Goal: Task Accomplishment & Management: Book appointment/travel/reservation

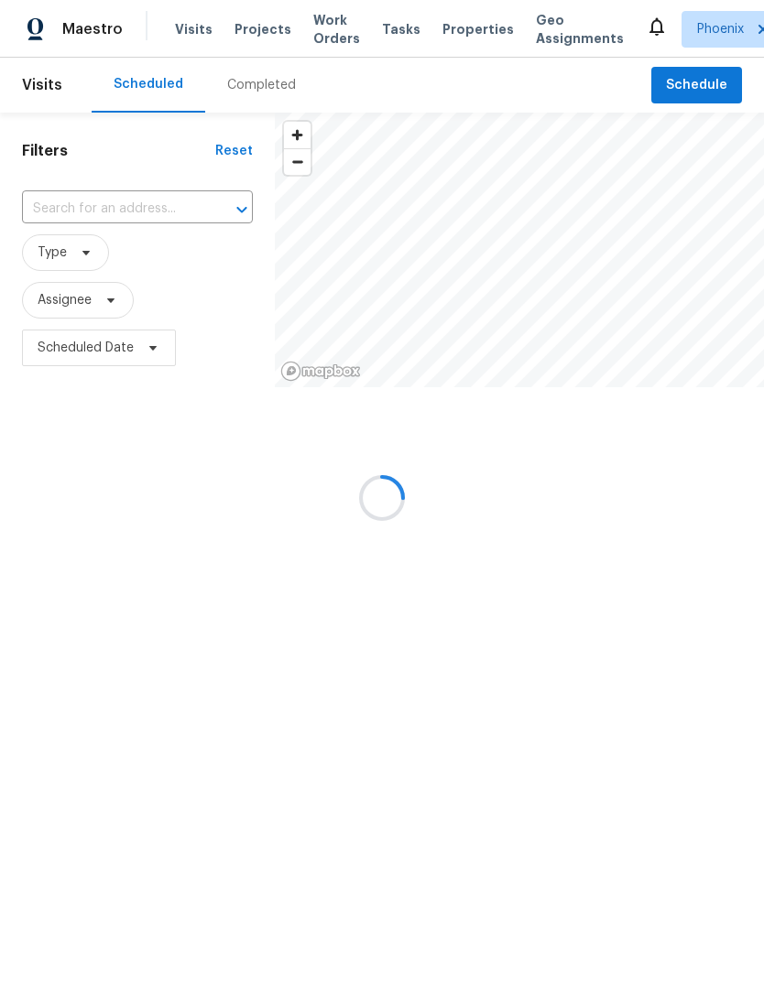
click at [709, 104] on div at bounding box center [382, 497] width 764 height 995
click at [706, 103] on div at bounding box center [382, 497] width 764 height 995
click at [707, 97] on div at bounding box center [382, 497] width 764 height 995
click at [19, 377] on div at bounding box center [382, 497] width 764 height 995
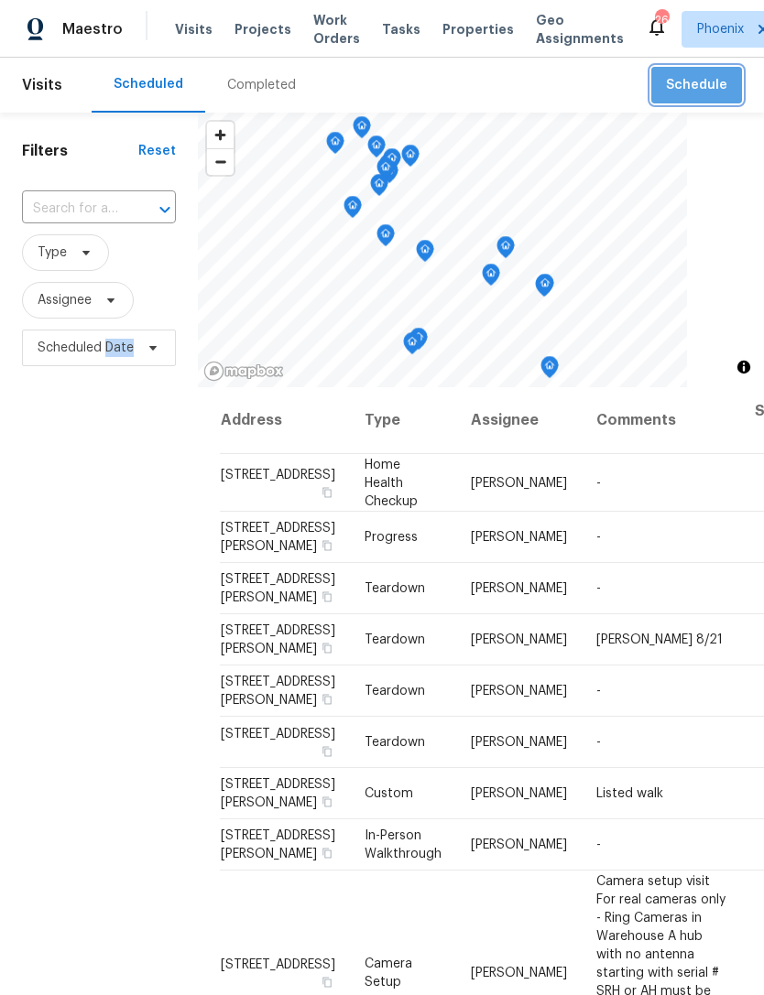
click at [718, 97] on span "Schedule" at bounding box center [696, 85] width 61 height 23
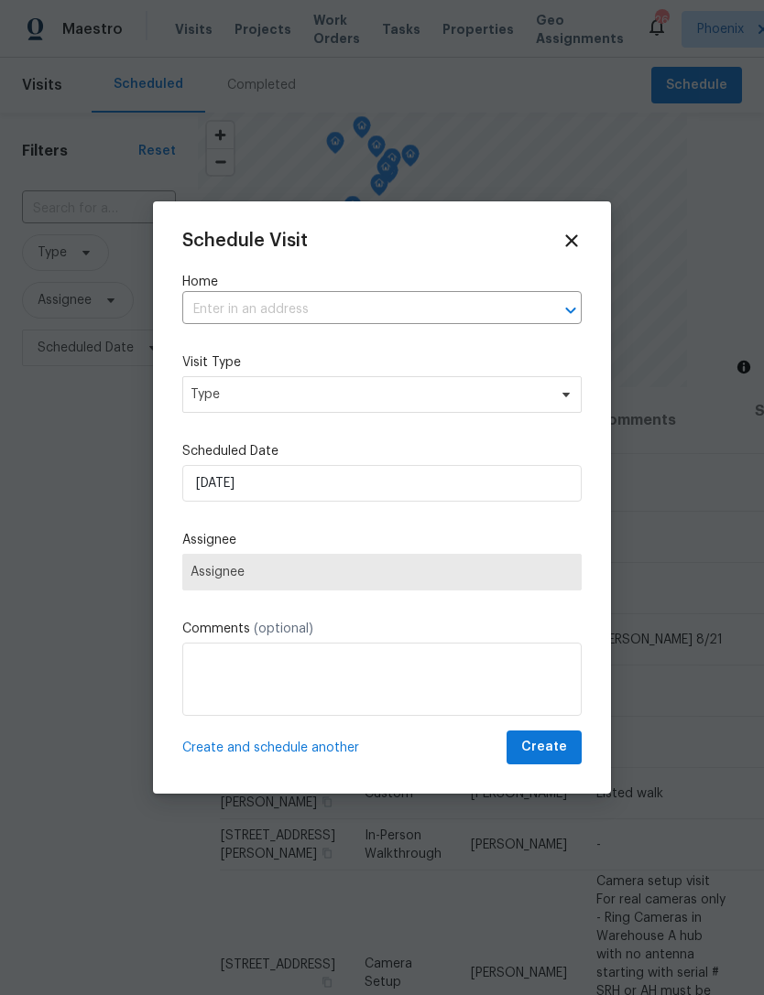
click at [345, 308] on input "text" at bounding box center [356, 310] width 348 height 28
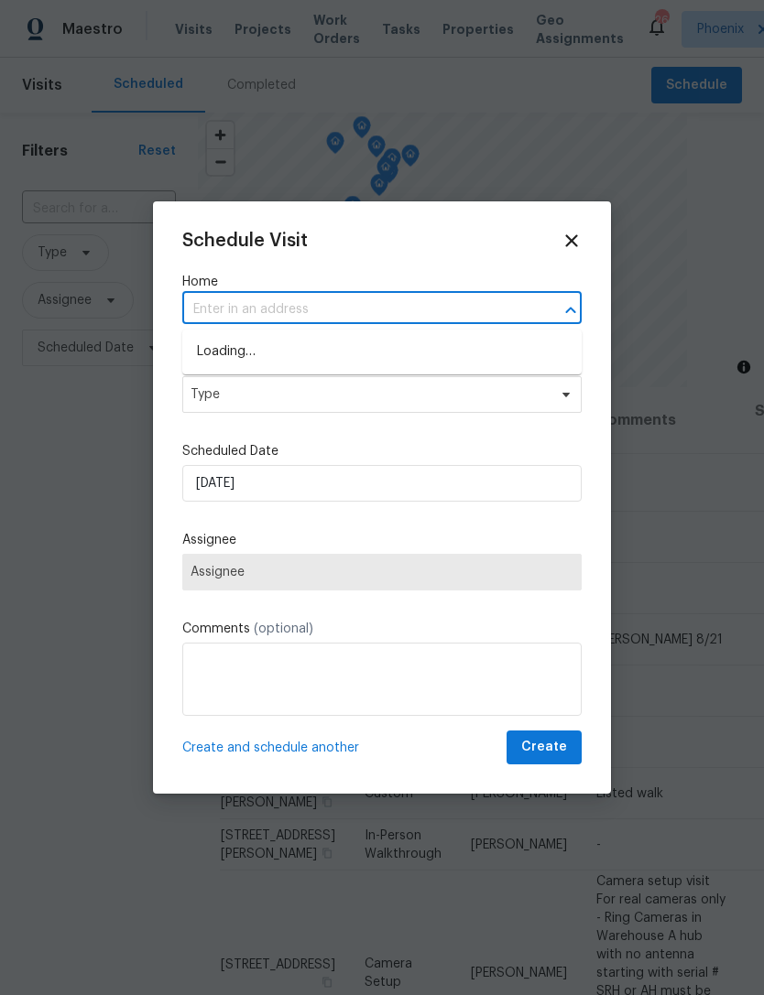
click at [239, 309] on input "text" at bounding box center [356, 310] width 348 height 28
paste input "[STREET_ADDRESS][PERSON_NAME]"
type input "[STREET_ADDRESS][PERSON_NAME]"
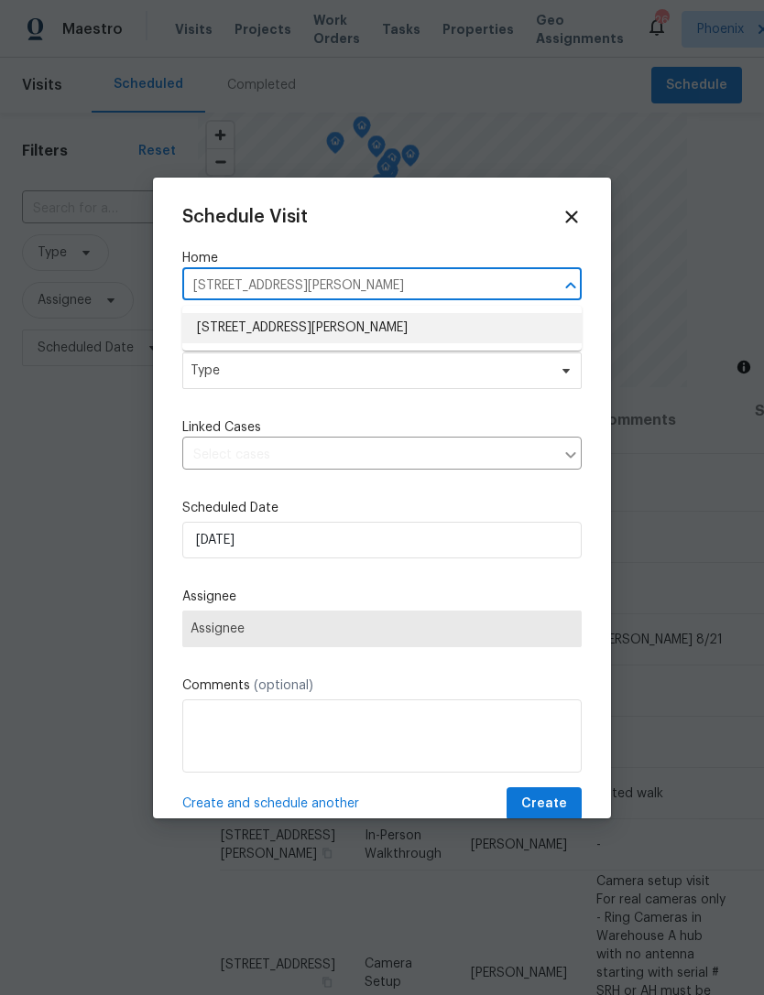
click at [403, 334] on li "[STREET_ADDRESS][PERSON_NAME]" at bounding box center [381, 328] width 399 height 30
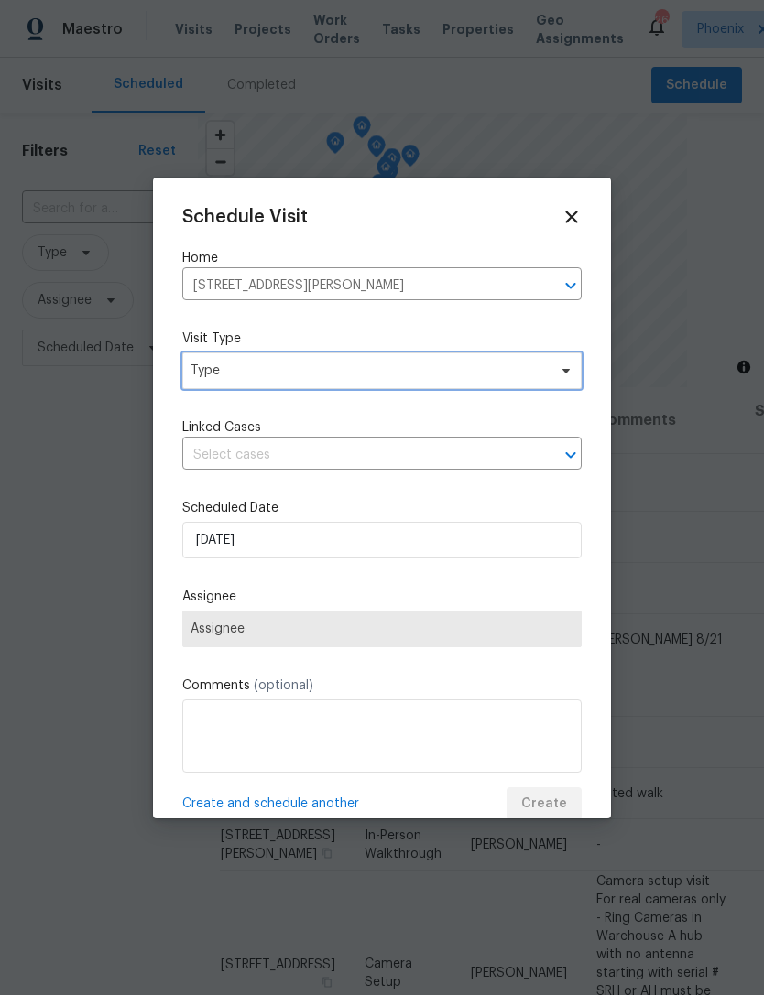
click at [488, 369] on span "Type" at bounding box center [368, 371] width 356 height 18
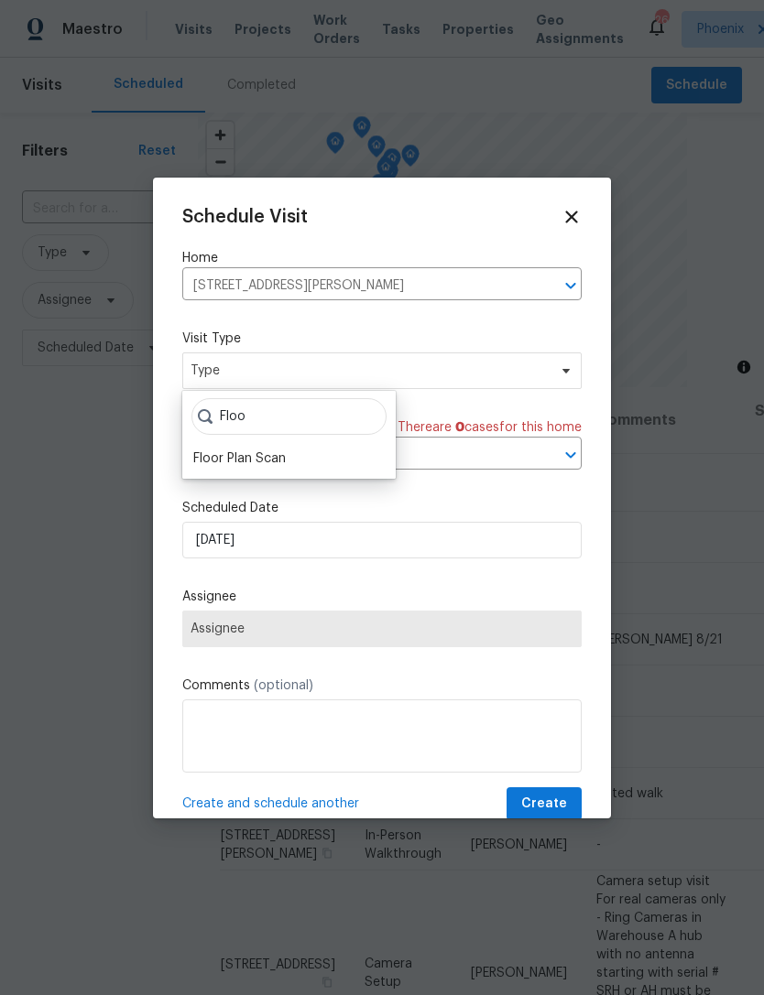
type input "Floo"
click at [274, 462] on div "Floor Plan Scan" at bounding box center [239, 459] width 92 height 18
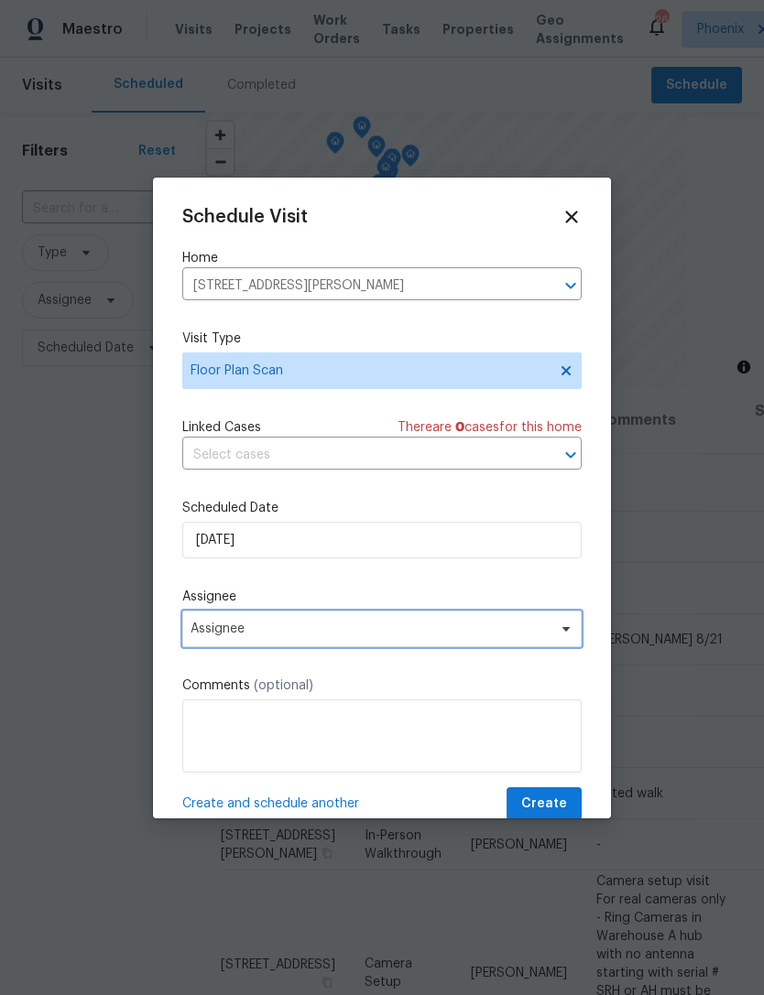
click at [412, 634] on span "Assignee" at bounding box center [369, 629] width 359 height 15
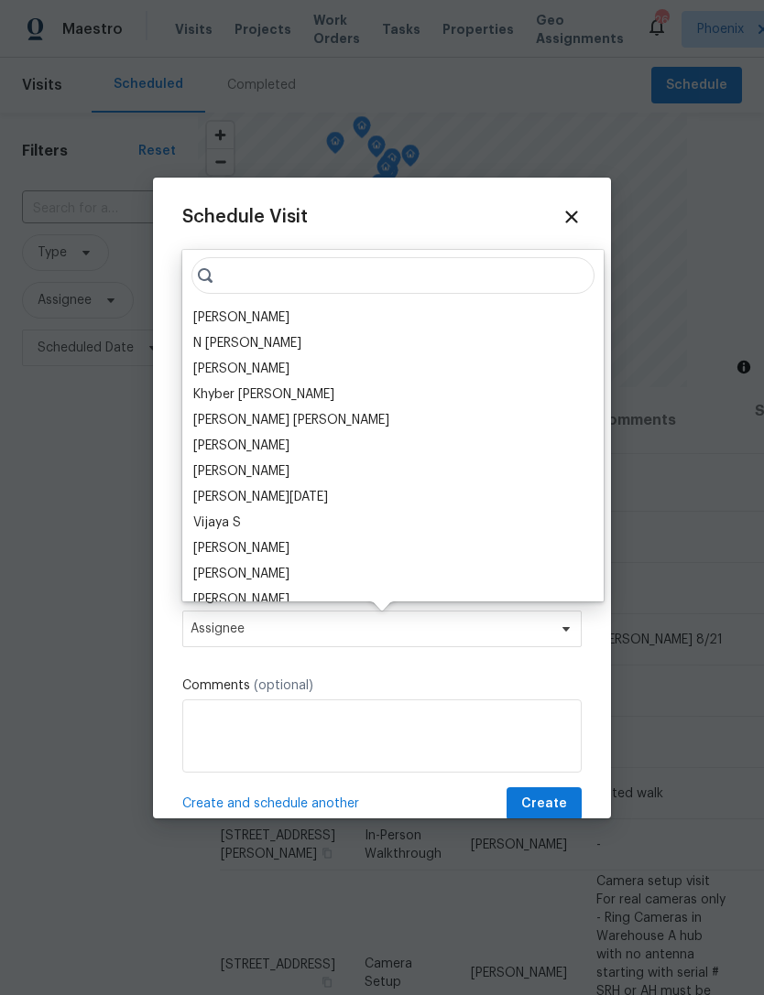
click at [289, 325] on div "[PERSON_NAME]" at bounding box center [241, 318] width 96 height 18
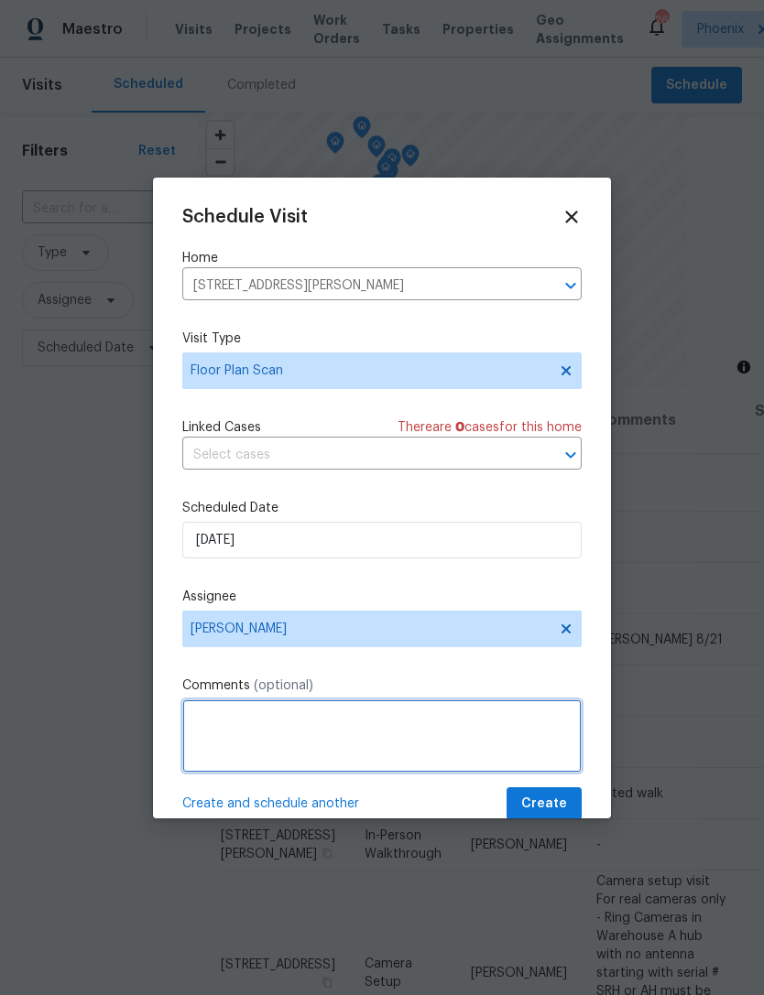
click at [320, 727] on textarea at bounding box center [381, 735] width 399 height 73
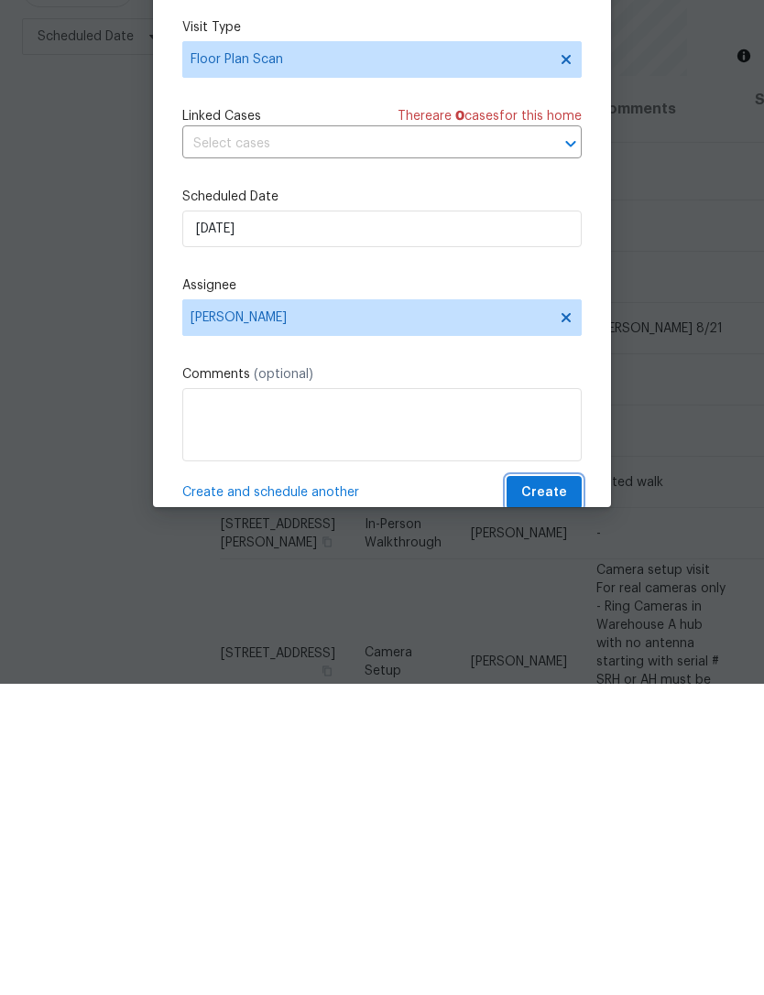
click at [555, 793] on span "Create" at bounding box center [544, 804] width 46 height 23
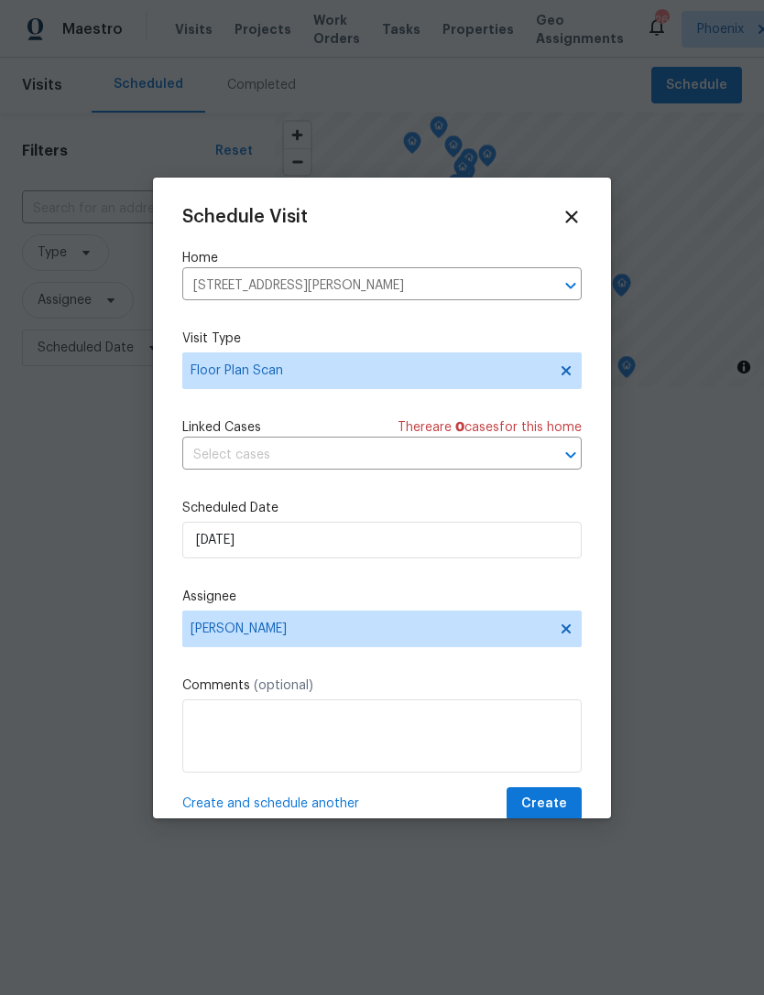
scroll to position [0, 0]
